Goal: Task Accomplishment & Management: Use online tool/utility

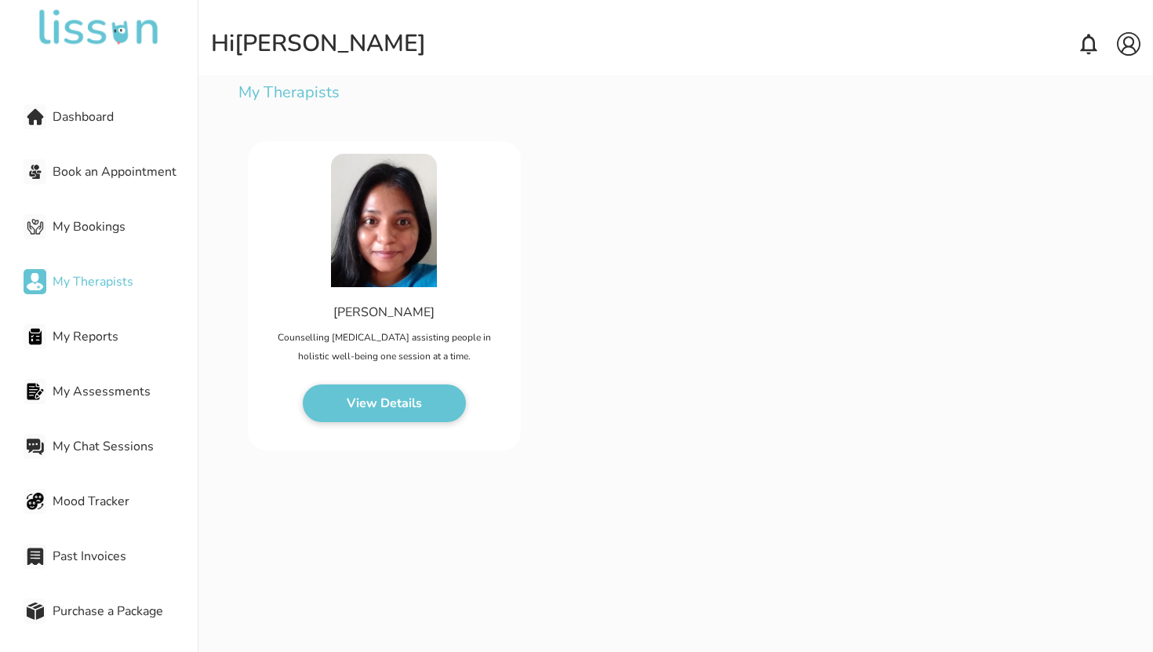
click at [118, 229] on span "My Bookings" at bounding box center [125, 226] width 145 height 19
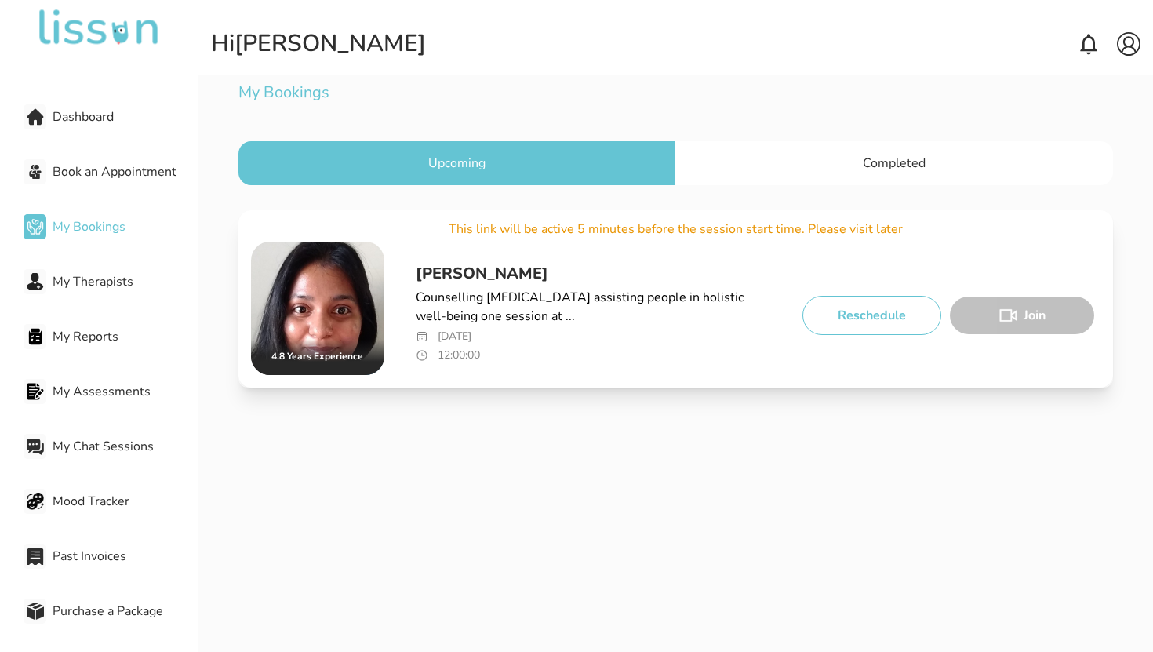
click at [828, 182] on div "Completed" at bounding box center [895, 163] width 438 height 44
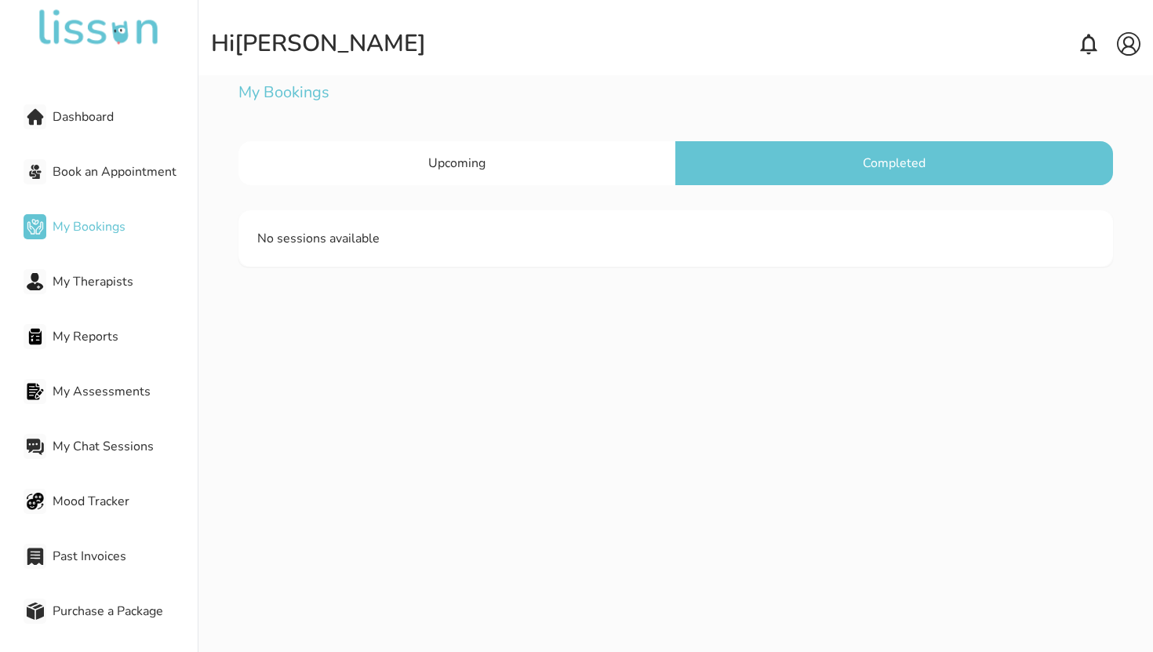
click at [585, 174] on div "Upcoming" at bounding box center [458, 163] width 438 height 44
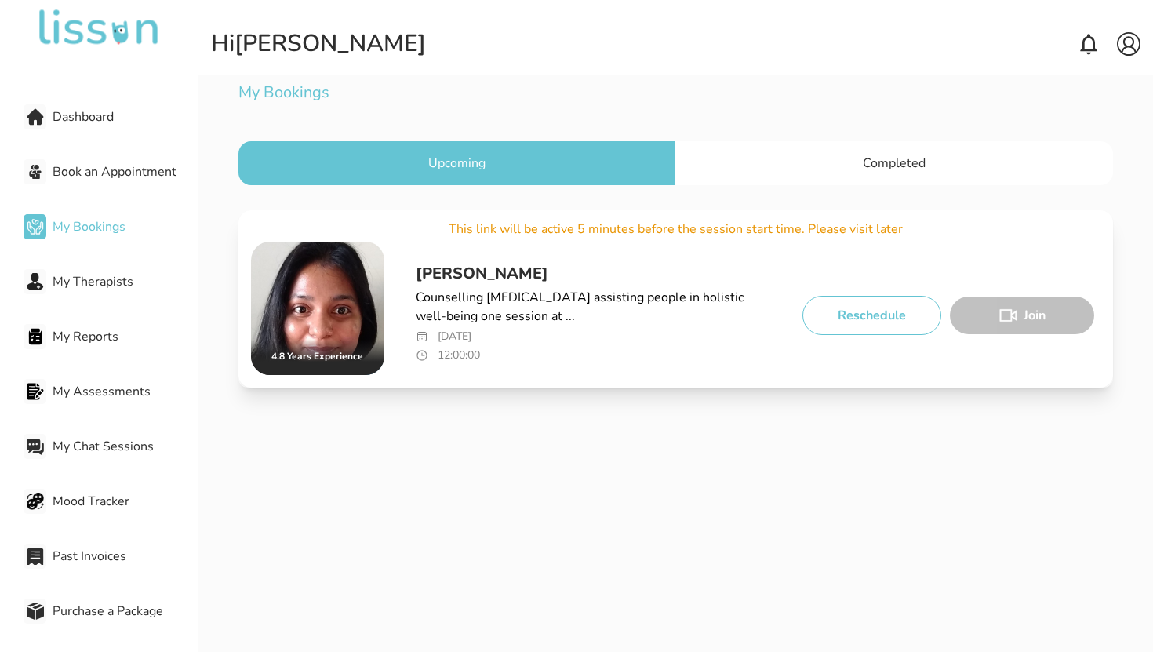
click at [512, 292] on p "Counselling [MEDICAL_DATA] assisting people in holistic well-being one session …" at bounding box center [594, 307] width 357 height 38
click at [586, 291] on p "Counselling [MEDICAL_DATA] assisting people in holistic well-being one session …" at bounding box center [594, 307] width 357 height 38
click at [508, 337] on p "[DATE]" at bounding box center [594, 337] width 357 height 16
click at [493, 337] on p "[DATE]" at bounding box center [594, 337] width 357 height 16
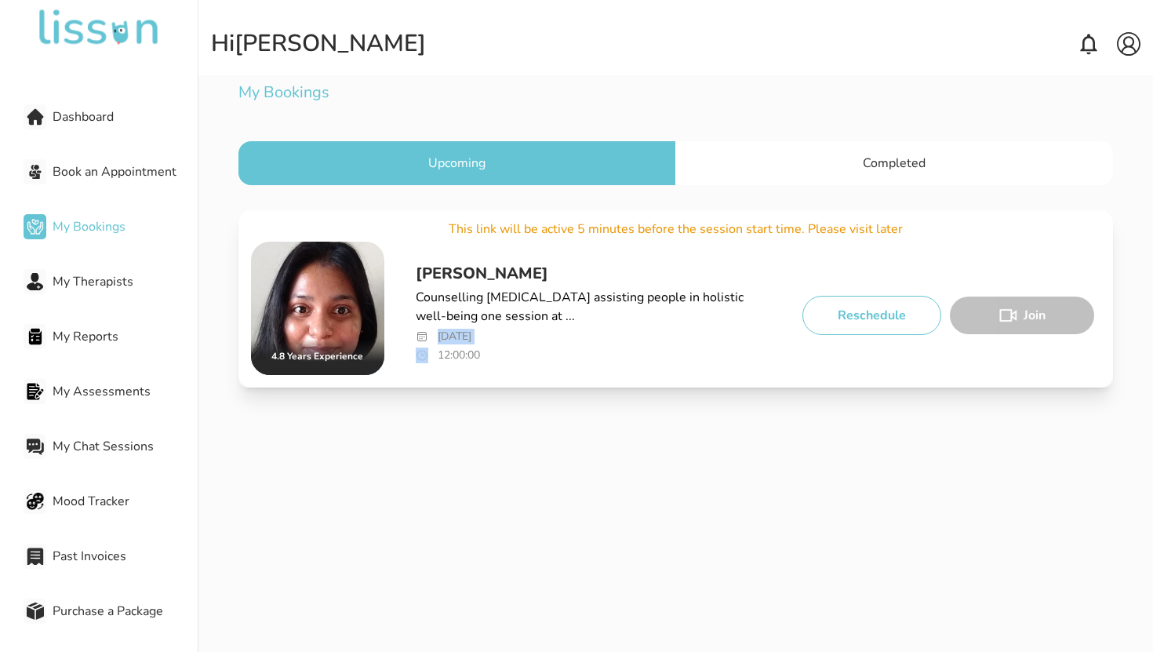
click at [493, 337] on p "[DATE]" at bounding box center [594, 337] width 357 height 16
click at [477, 352] on p "12:00:00" at bounding box center [594, 356] width 357 height 16
click at [717, 301] on p "Counselling [MEDICAL_DATA] assisting people in holistic well-being one session …" at bounding box center [594, 307] width 357 height 38
click at [375, 283] on img at bounding box center [317, 308] width 133 height 133
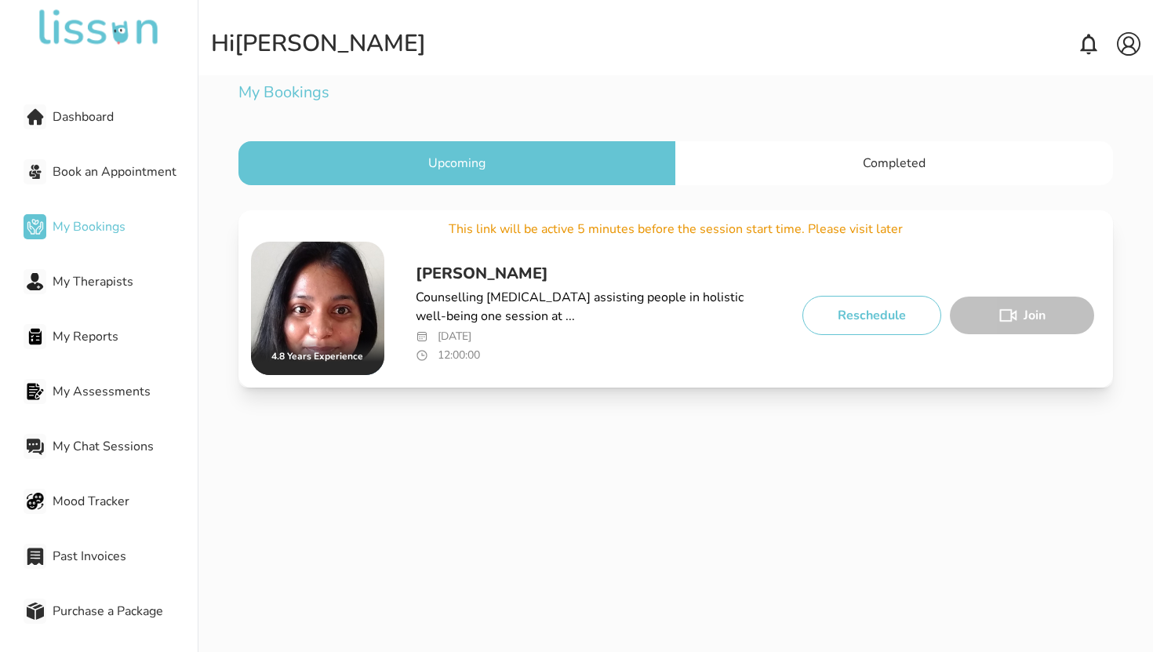
click at [105, 527] on div "Dashboard Book an Appointment My Bookings My Therapists My Reports My Assessmen…" at bounding box center [99, 354] width 198 height 602
click at [105, 510] on span "Mood Tracker" at bounding box center [125, 501] width 145 height 19
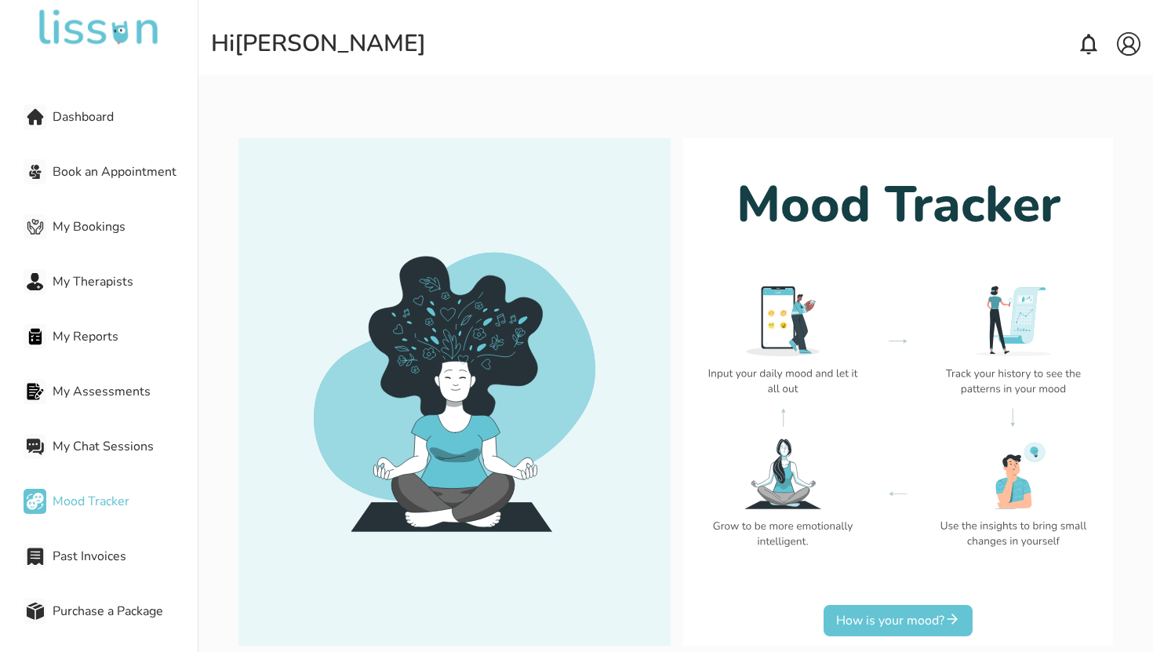
scroll to position [80, 0]
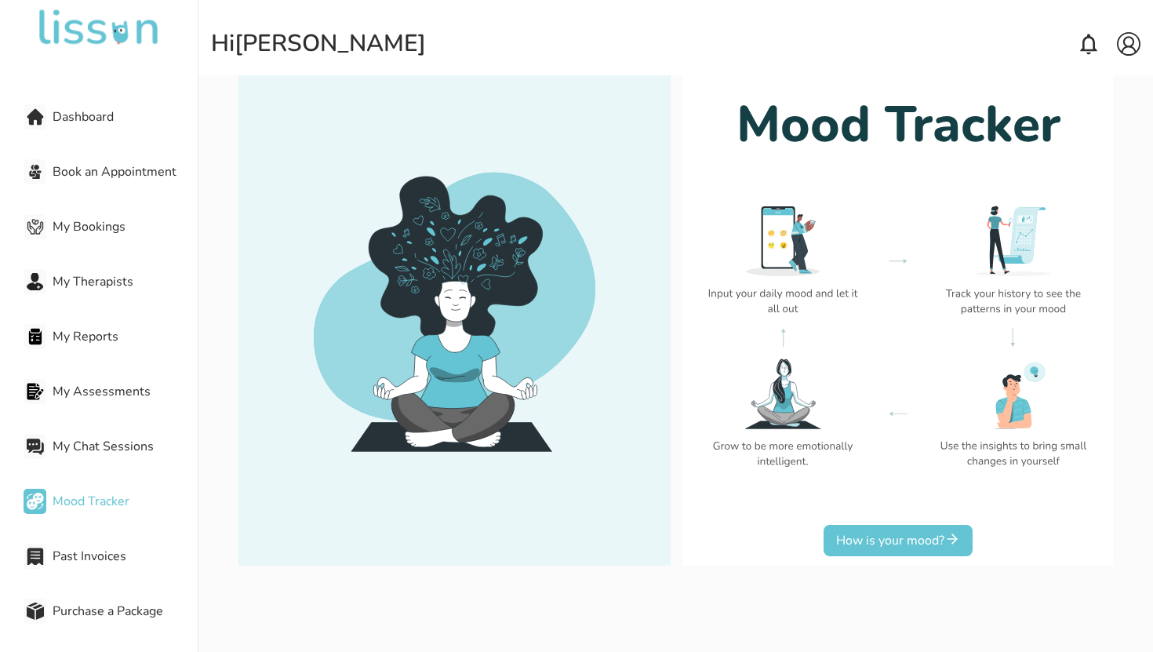
click at [862, 543] on button "How is your mood?" at bounding box center [898, 540] width 149 height 31
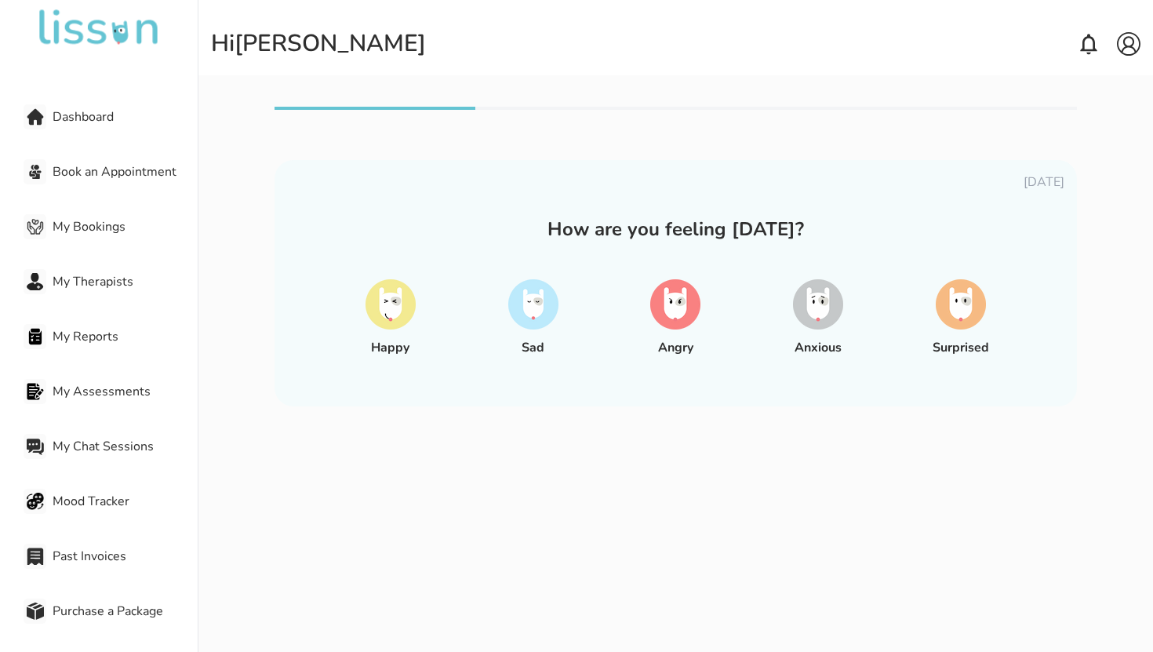
click at [692, 292] on img at bounding box center [676, 304] width 50 height 50
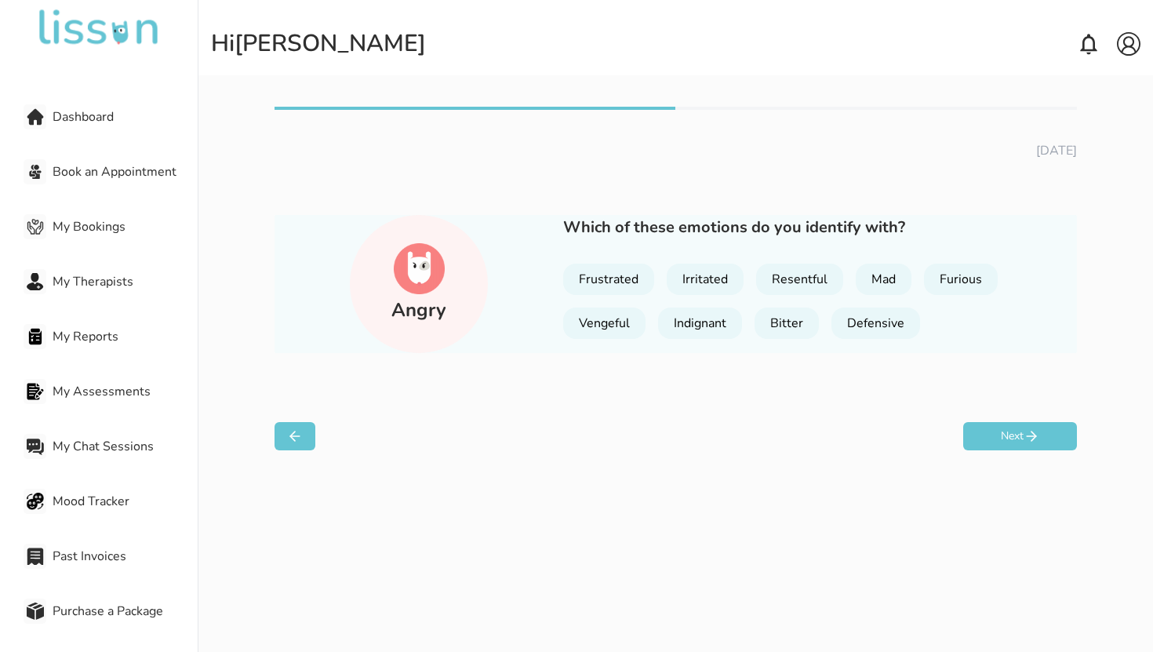
click at [626, 284] on div "Frustrated" at bounding box center [608, 279] width 91 height 31
click at [643, 280] on div "Frustrated" at bounding box center [609, 279] width 92 height 31
click at [643, 280] on div "Frustrated" at bounding box center [608, 279] width 91 height 31
click at [696, 280] on div "Irritated" at bounding box center [706, 279] width 77 height 31
click at [631, 280] on div "Frustrated" at bounding box center [609, 279] width 92 height 31
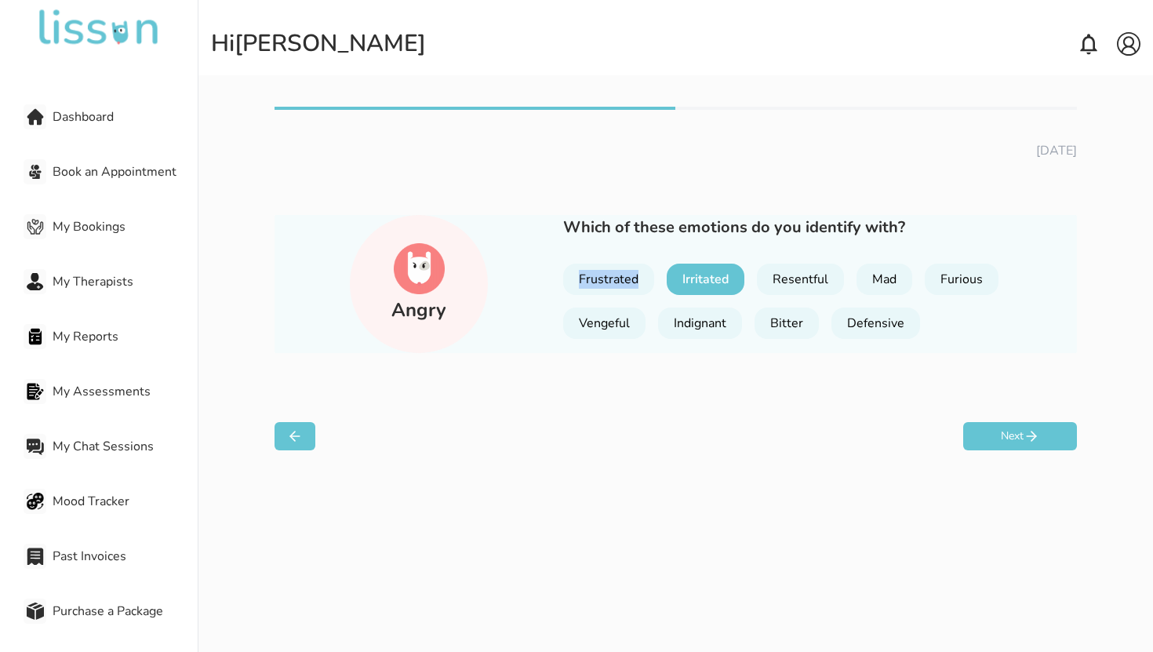
click at [631, 280] on div "Frustrated" at bounding box center [608, 279] width 91 height 31
click at [631, 280] on div "Frustrated" at bounding box center [609, 279] width 92 height 31
click at [693, 280] on div "Irritated" at bounding box center [706, 279] width 78 height 31
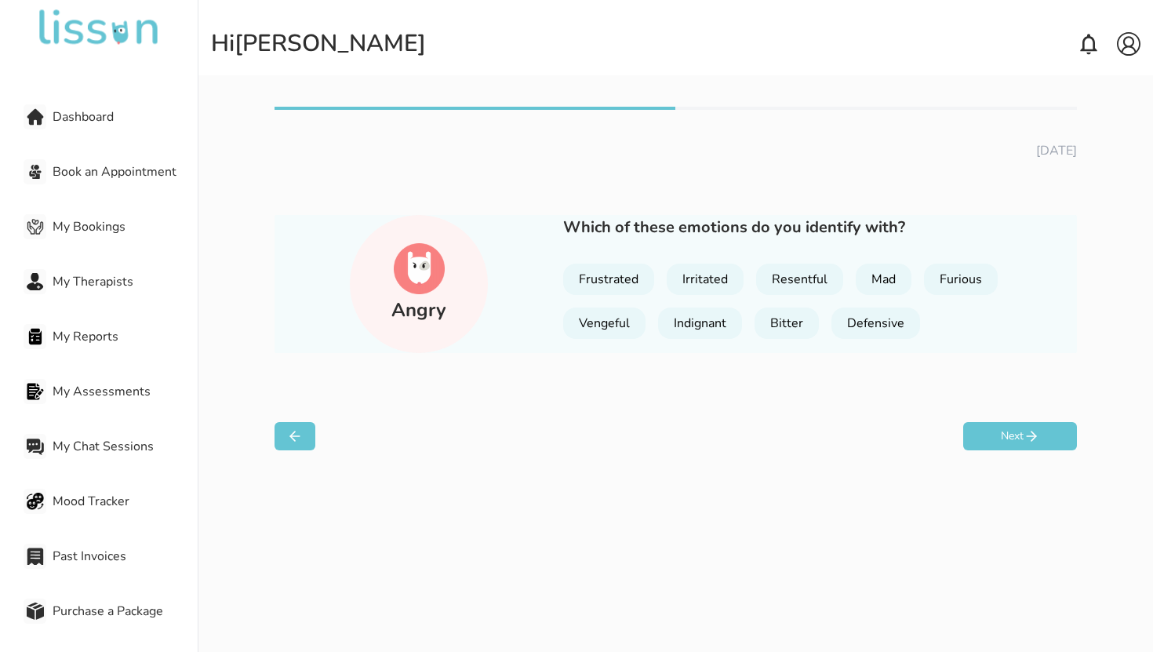
click at [602, 280] on div "Frustrated" at bounding box center [608, 279] width 91 height 31
click at [602, 280] on div "Frustrated" at bounding box center [609, 279] width 92 height 31
click at [602, 280] on div "Frustrated" at bounding box center [608, 279] width 91 height 31
click at [602, 280] on div "Frustrated" at bounding box center [609, 279] width 92 height 31
click at [602, 280] on div "Frustrated" at bounding box center [608, 279] width 91 height 31
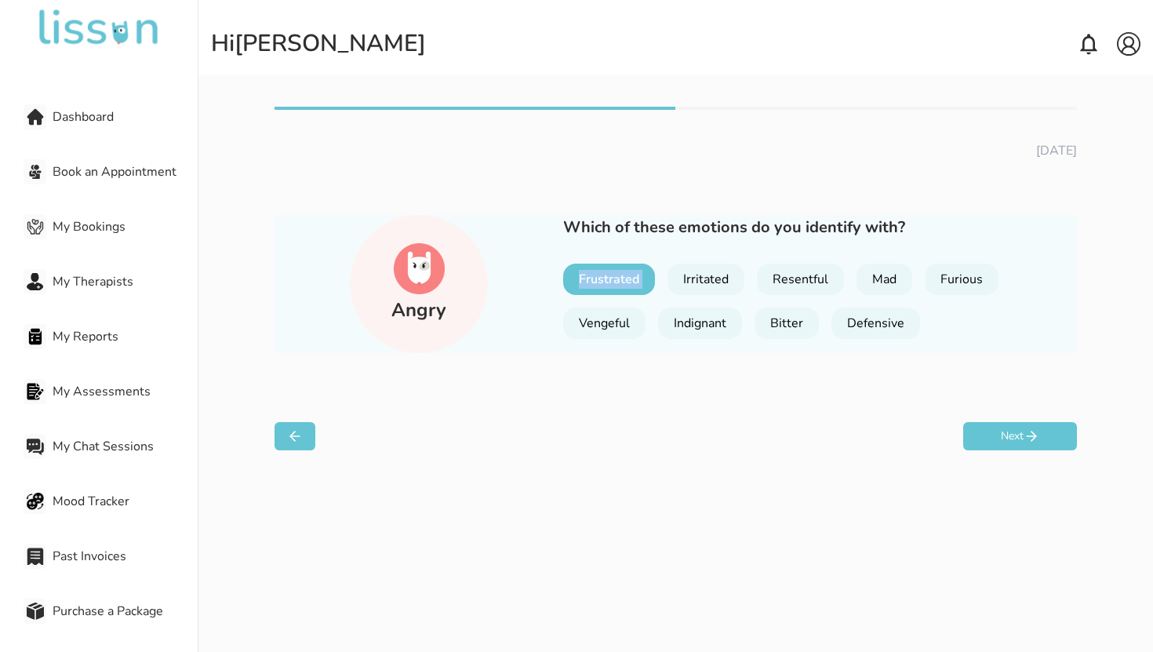
click at [602, 280] on div "Frustrated" at bounding box center [609, 279] width 92 height 31
click at [602, 280] on div "Frustrated" at bounding box center [608, 279] width 91 height 31
click at [602, 280] on div "Frustrated" at bounding box center [609, 279] width 92 height 31
click at [602, 309] on div "Vengeful" at bounding box center [604, 323] width 82 height 31
click at [602, 309] on div "Vengeful" at bounding box center [605, 323] width 84 height 31
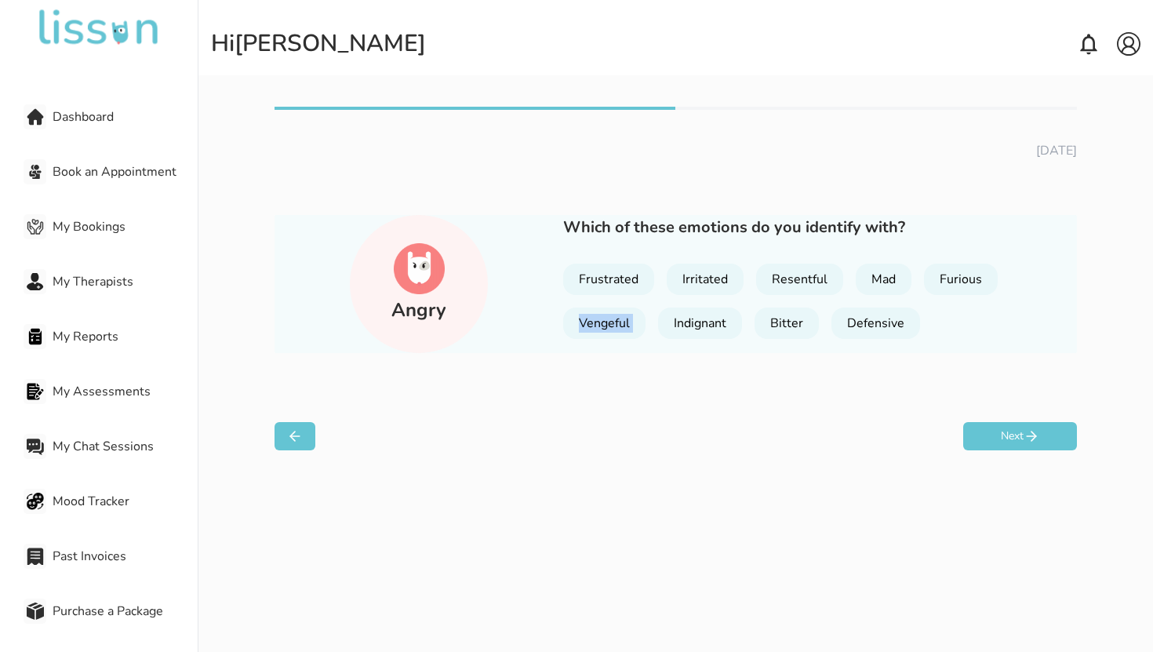
click at [602, 309] on div "Vengeful" at bounding box center [604, 323] width 82 height 31
click at [602, 264] on div "Frustrated" at bounding box center [608, 279] width 91 height 31
click at [602, 304] on div "Frustrated Irritated Resentful Mad Furious Vengeful Indignant Bitter Defensive" at bounding box center [788, 301] width 451 height 75
click at [602, 275] on div "Frustrated" at bounding box center [609, 279] width 92 height 31
click at [602, 310] on div "Vengeful" at bounding box center [605, 323] width 84 height 31
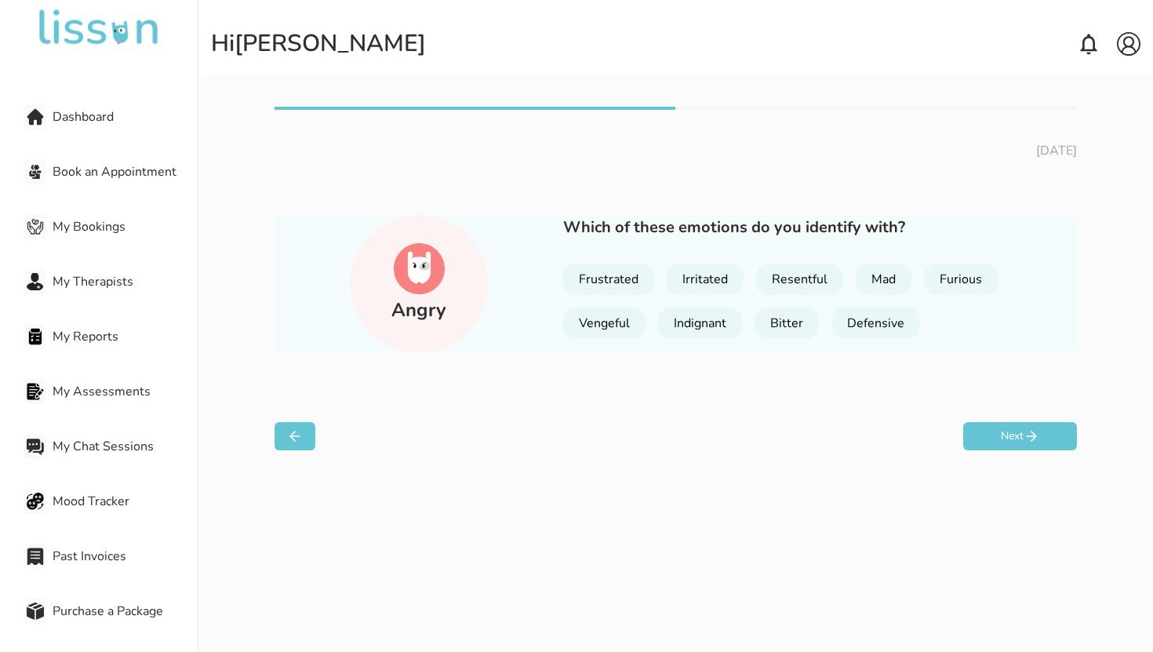
click at [282, 432] on button at bounding box center [295, 436] width 41 height 28
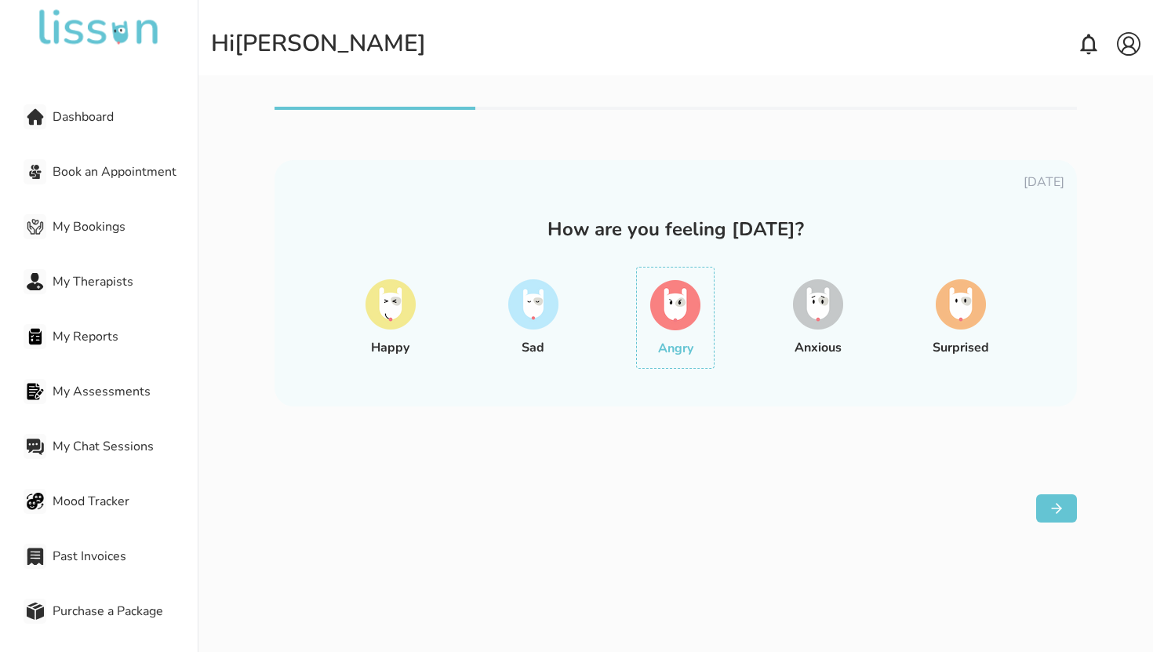
click at [653, 436] on div "[DATE] How are you feeling [DATE]? Happy Sad Angry Anxious Surprised" at bounding box center [676, 282] width 803 height 350
click at [675, 323] on img at bounding box center [676, 305] width 50 height 50
click at [682, 307] on img at bounding box center [676, 305] width 50 height 50
click at [113, 208] on div "Dashboard Book an Appointment My Bookings My Therapists My Reports My Assessmen…" at bounding box center [99, 354] width 198 height 602
click at [109, 223] on span "My Bookings" at bounding box center [125, 226] width 145 height 19
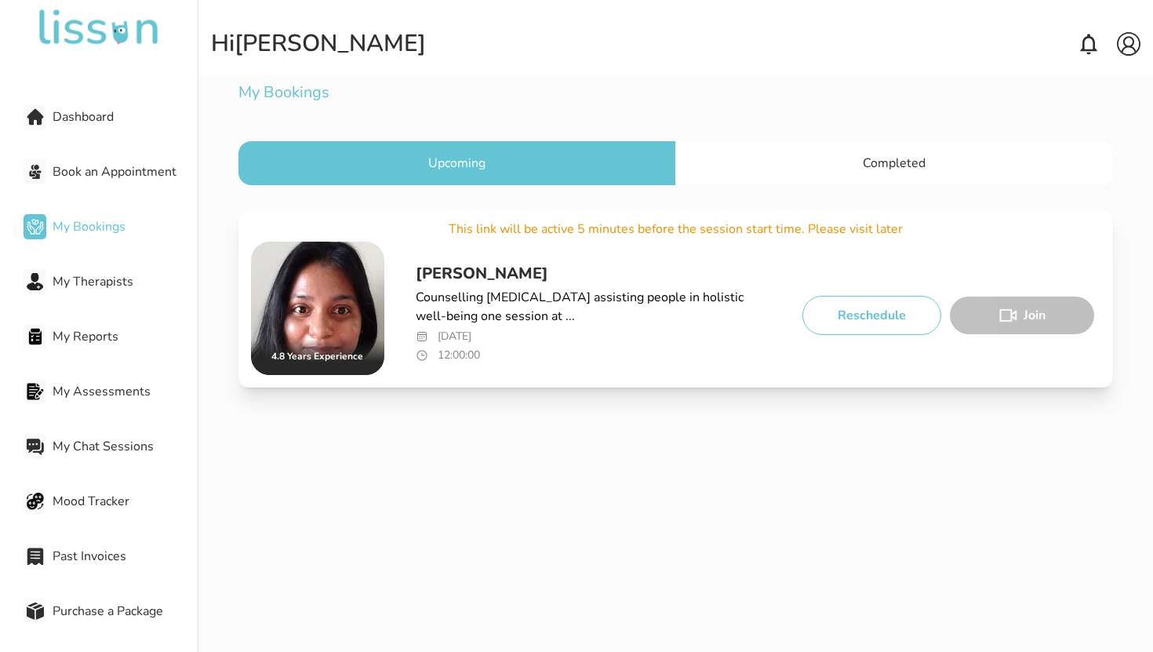
click at [449, 278] on p "[PERSON_NAME]" at bounding box center [594, 274] width 357 height 22
